Goal: Task Accomplishment & Management: Use online tool/utility

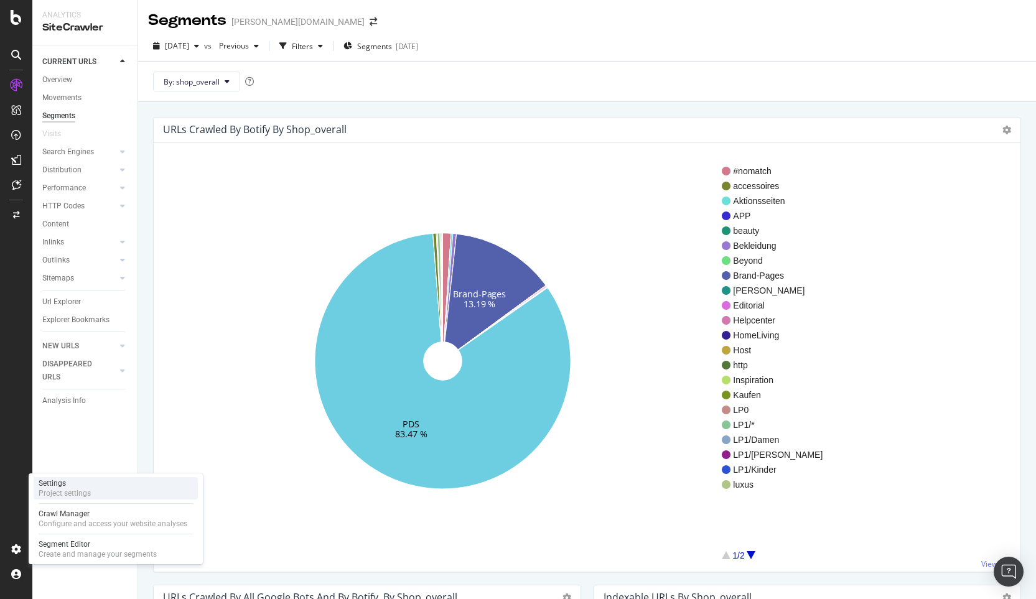
click at [63, 485] on div "Settings" at bounding box center [65, 484] width 52 height 10
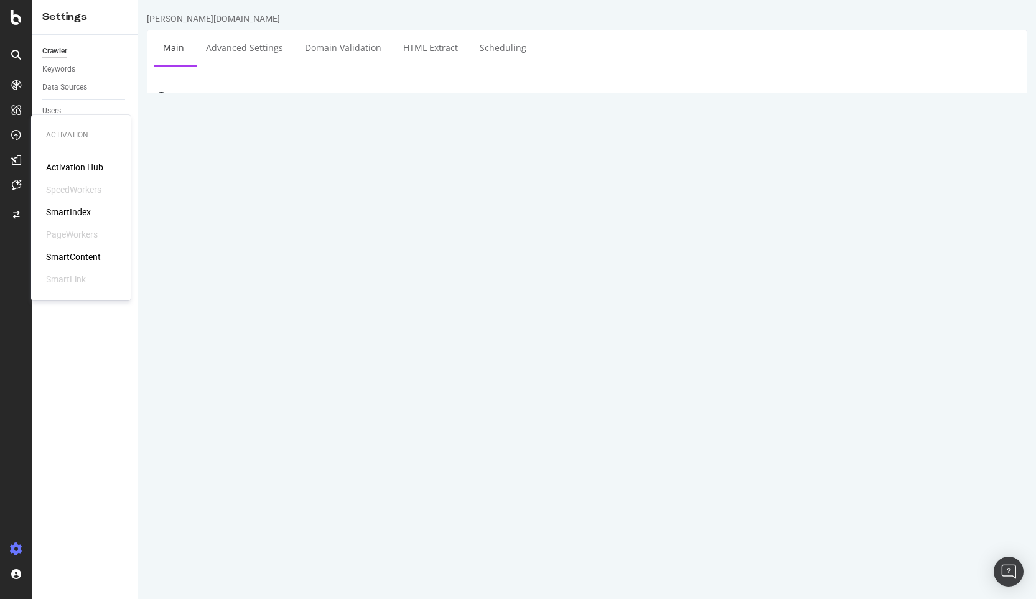
click at [60, 211] on div "SmartIndex" at bounding box center [68, 212] width 45 height 12
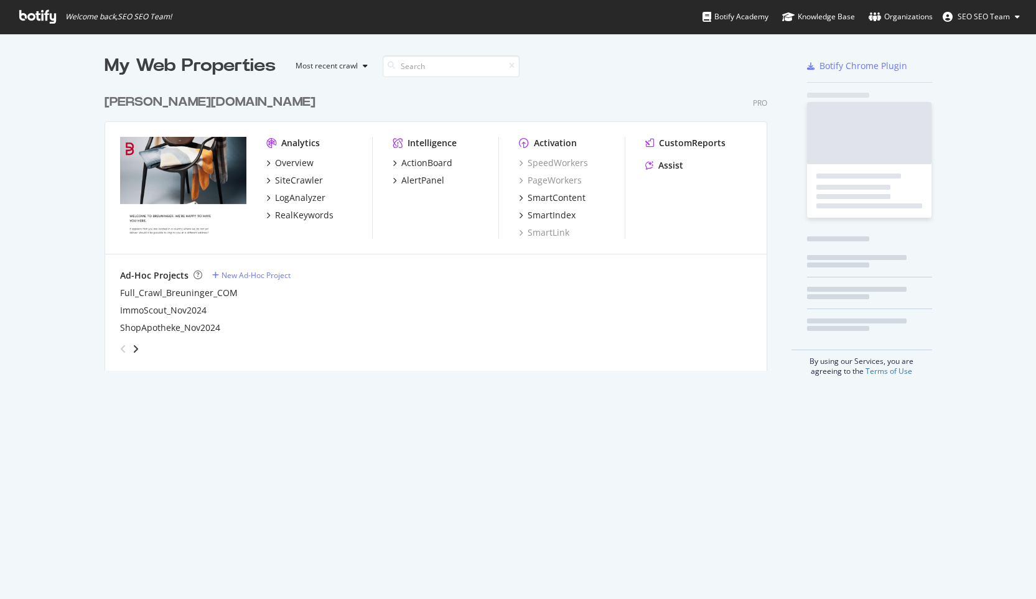
scroll to position [283, 663]
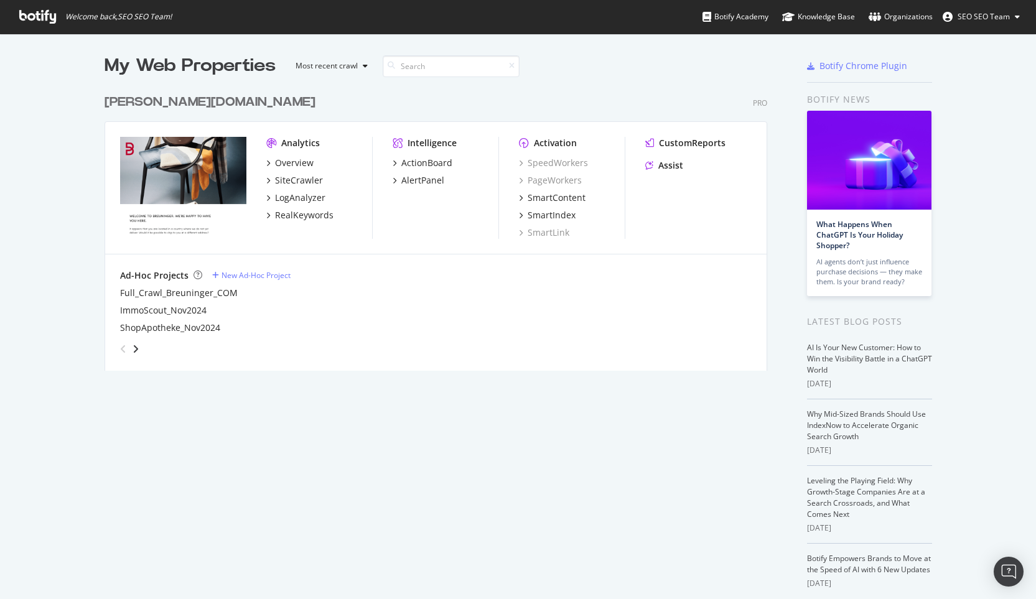
click at [177, 367] on div "Ad-Hoc Projects New Ad-Hoc Project Full_Crawl_Breuninger_COM ImmoScout_Nov2024 …" at bounding box center [436, 314] width 662 height 119
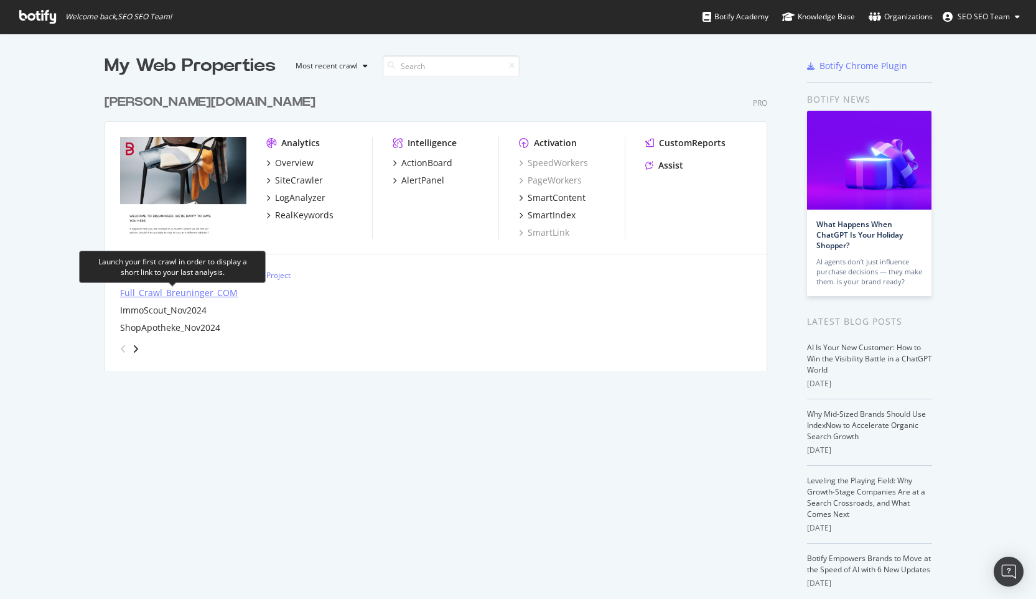
click at [168, 295] on div "Full_Crawl_Breuninger_COM" at bounding box center [179, 293] width 118 height 12
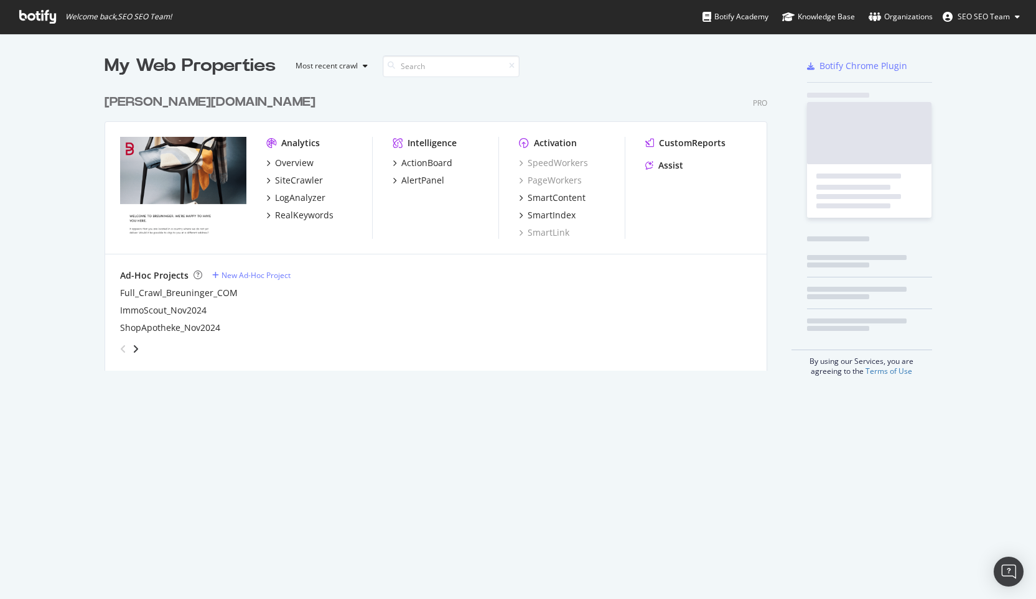
scroll to position [590, 1018]
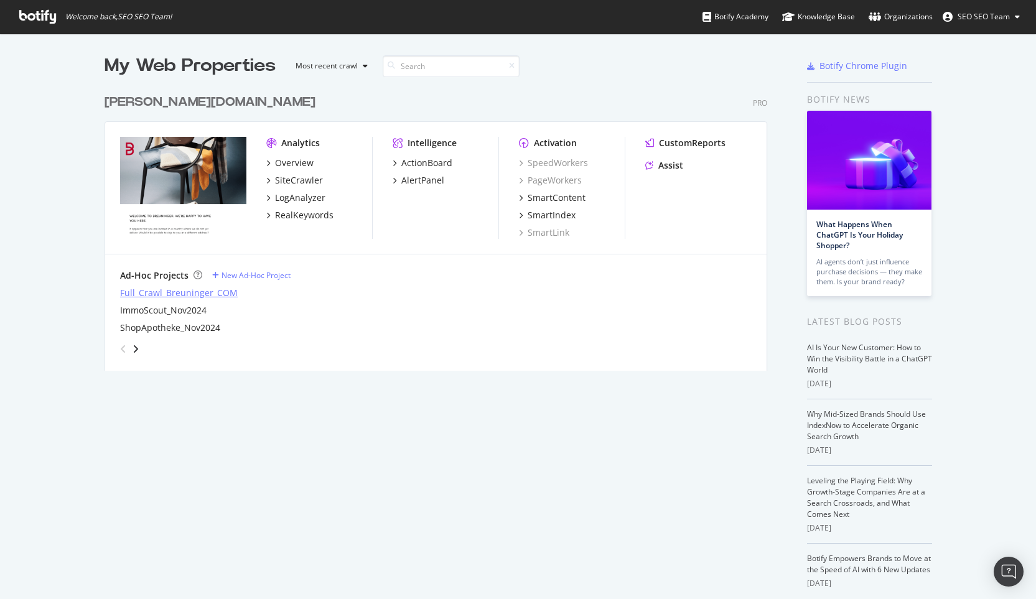
click at [212, 297] on div "Full_Crawl_Breuninger_COM" at bounding box center [179, 293] width 118 height 12
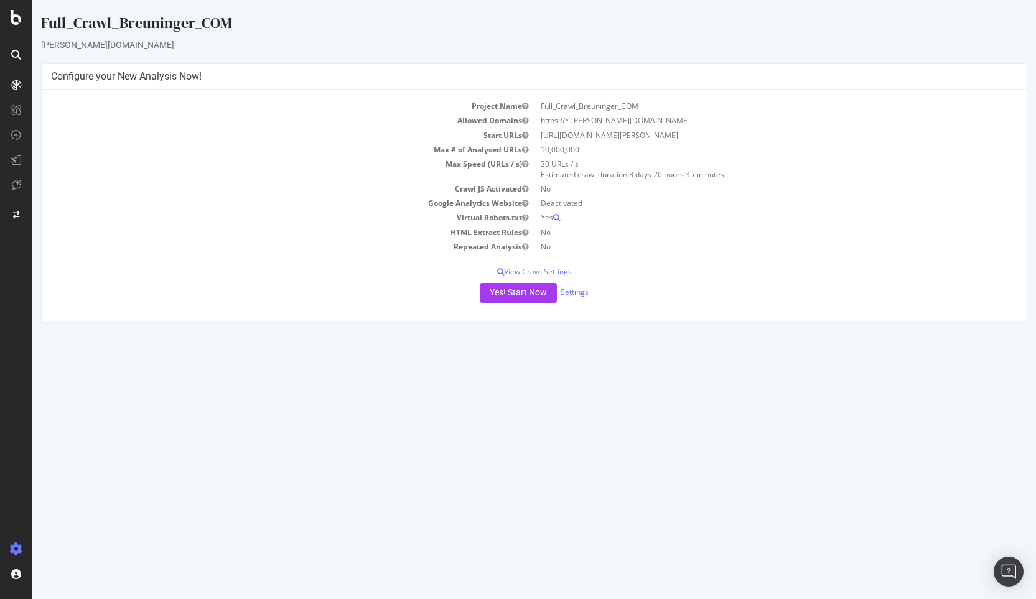
click at [590, 210] on td "Deactivated" at bounding box center [777, 203] width 484 height 14
click at [656, 263] on div "Project Name Full_Crawl_Breuninger_COM Allowed Domains https://*.breuninger.com…" at bounding box center [534, 206] width 985 height 232
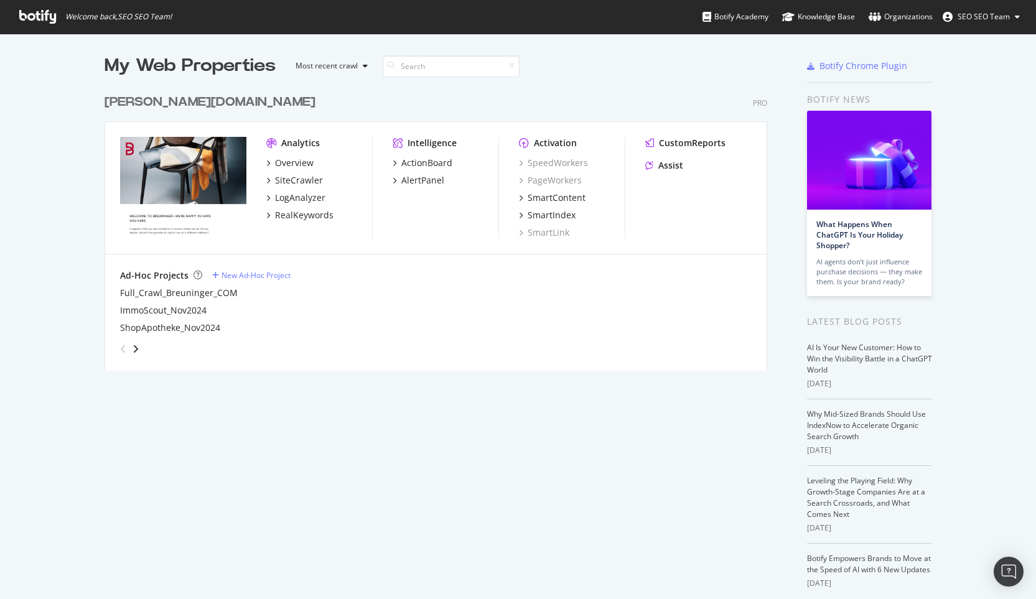
scroll to position [590, 1018]
click at [339, 68] on div "Most recent crawl" at bounding box center [327, 65] width 62 height 7
click at [472, 106] on div "breuninger.com Pro" at bounding box center [436, 102] width 663 height 18
click at [133, 349] on icon "angle-right" at bounding box center [136, 349] width 6 height 10
click at [120, 352] on icon "angle-left" at bounding box center [123, 349] width 6 height 10
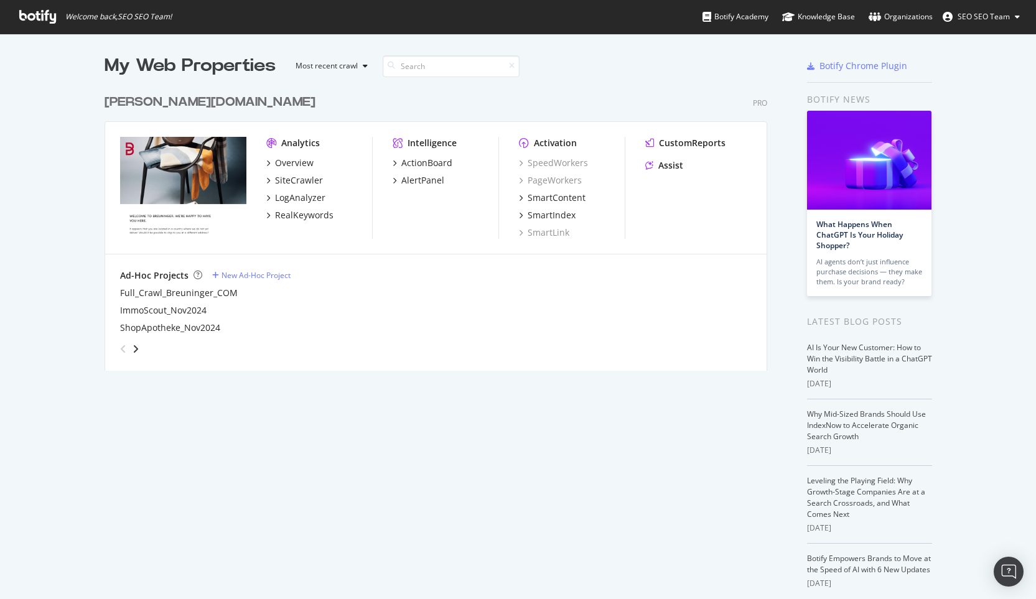
click at [367, 240] on div "Analytics Overview SiteCrawler LogAnalyzer RealKeywords Intelligence ActionBoar…" at bounding box center [436, 188] width 662 height 133
click at [493, 95] on div "breuninger.com Pro" at bounding box center [436, 102] width 663 height 18
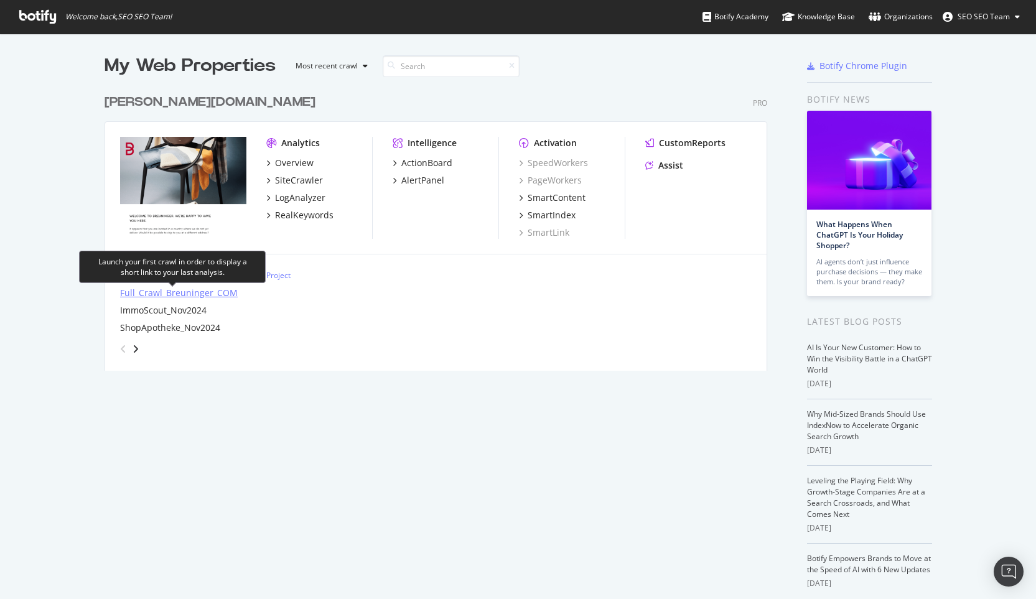
click at [223, 295] on div "Full_Crawl_Breuninger_COM" at bounding box center [179, 293] width 118 height 12
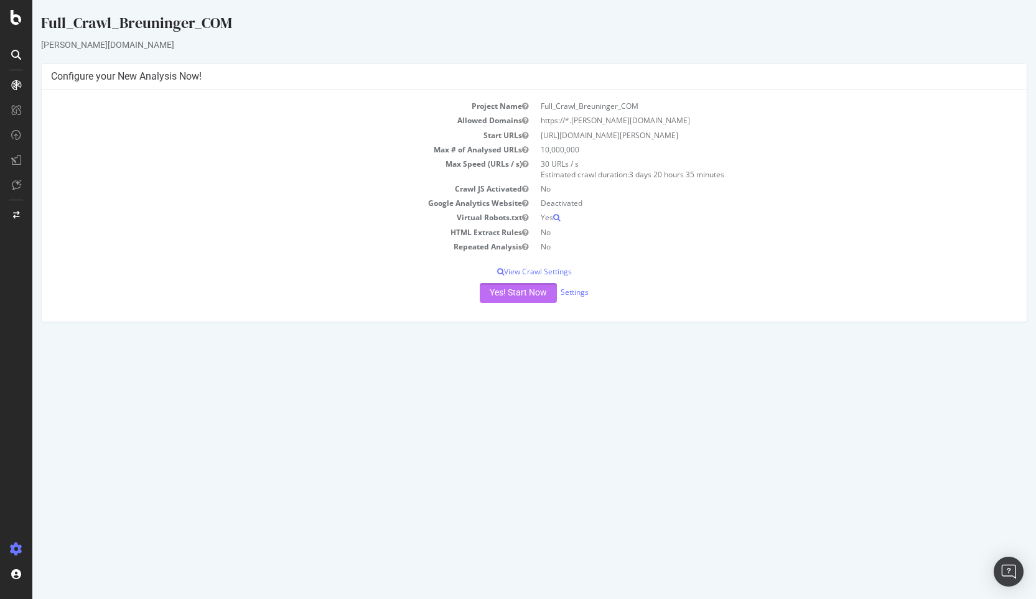
click at [535, 292] on button "Yes! Start Now" at bounding box center [518, 293] width 77 height 20
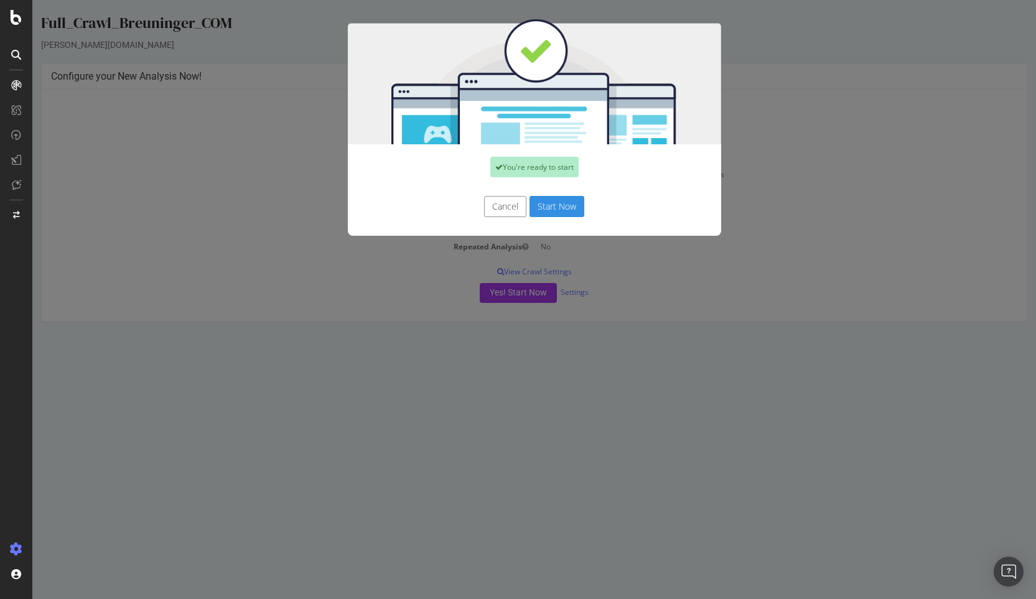
click at [548, 201] on button "Start Now" at bounding box center [557, 206] width 55 height 21
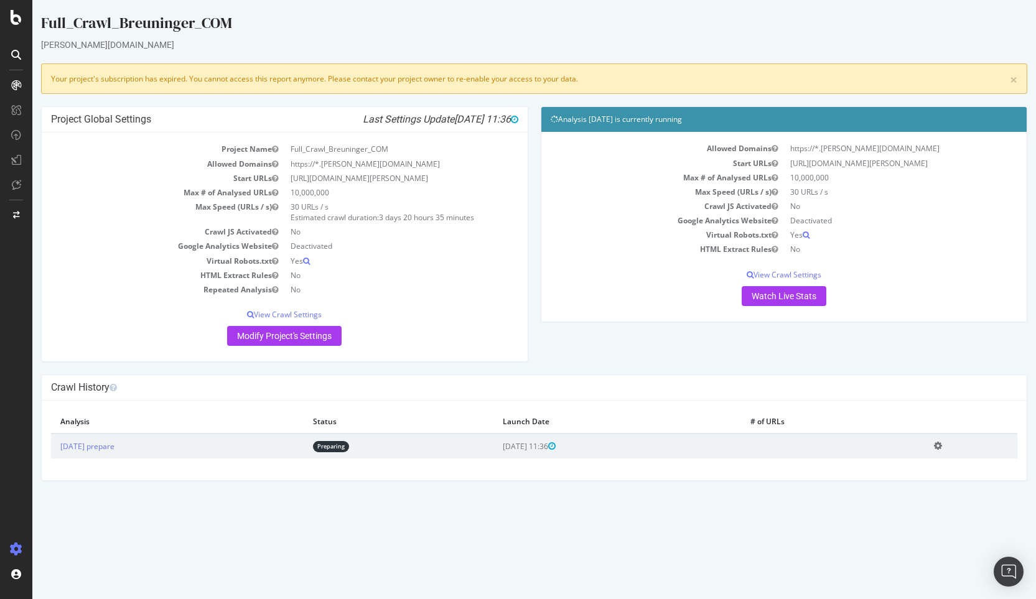
drag, startPoint x: 53, startPoint y: 77, endPoint x: 608, endPoint y: 76, distance: 555.2
click at [608, 76] on div "× Your project's subscription has expired. You cannot access this report anymor…" at bounding box center [534, 78] width 986 height 30
copy div "Your project's subscription has expired. You cannot access this report anymore.…"
click at [724, 39] on div "[PERSON_NAME][DOMAIN_NAME]" at bounding box center [534, 45] width 986 height 12
drag, startPoint x: 50, startPoint y: 80, endPoint x: 637, endPoint y: 75, distance: 586.3
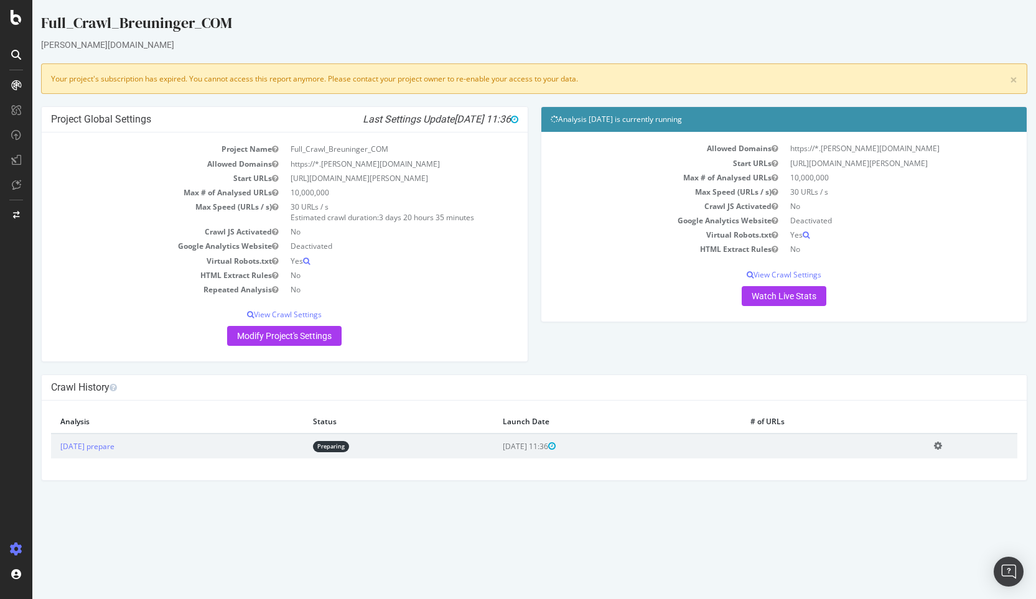
click at [637, 75] on div "× Your project's subscription has expired. You cannot access this report anymor…" at bounding box center [534, 78] width 986 height 30
click at [636, 69] on div "× Your project's subscription has expired. You cannot access this report anymor…" at bounding box center [534, 78] width 986 height 30
click at [785, 299] on link "Watch Live Stats" at bounding box center [784, 296] width 85 height 20
click at [766, 301] on link "Watch Live Stats" at bounding box center [784, 296] width 85 height 20
click at [759, 294] on link "Watch Live Stats" at bounding box center [784, 296] width 85 height 20
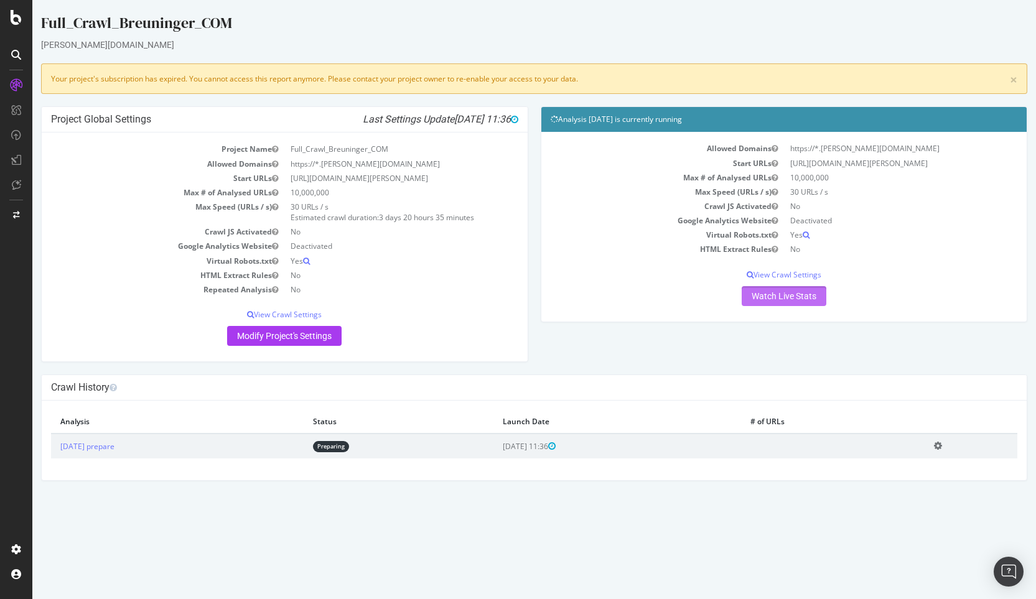
click at [788, 293] on link "Watch Live Stats" at bounding box center [784, 296] width 85 height 20
click at [789, 298] on link "Watch Live Stats" at bounding box center [784, 296] width 85 height 20
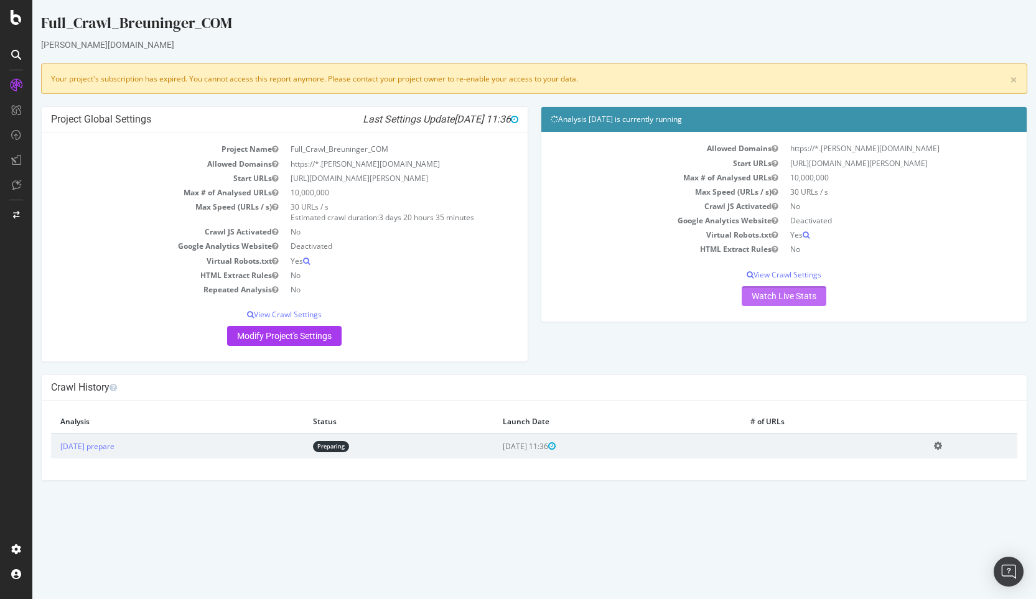
click at [789, 298] on link "Watch Live Stats" at bounding box center [784, 296] width 85 height 20
drag, startPoint x: 763, startPoint y: 302, endPoint x: 729, endPoint y: 304, distance: 33.6
click at [762, 302] on link "Watch Live Stats" at bounding box center [784, 296] width 85 height 20
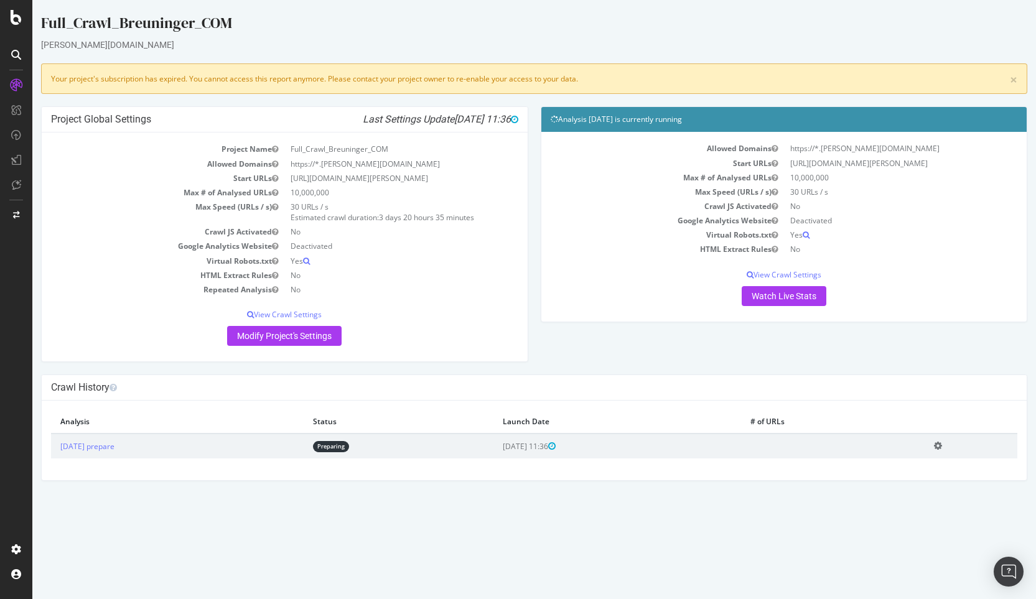
click at [574, 293] on p "Watch Live Stats" at bounding box center [784, 296] width 467 height 20
click at [775, 298] on link "Watch Live Stats" at bounding box center [784, 296] width 85 height 20
click at [1013, 78] on link "×" at bounding box center [1013, 79] width 7 height 13
click at [461, 390] on h4 "Crawl History" at bounding box center [534, 388] width 967 height 12
